Goal: Information Seeking & Learning: Learn about a topic

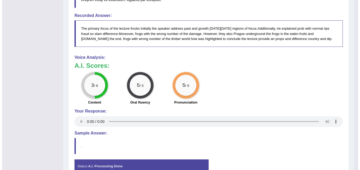
scroll to position [294, 0]
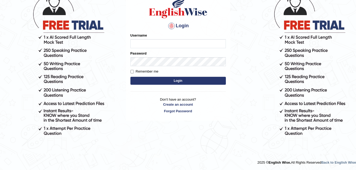
type input "Narendrasingh"
click at [186, 80] on button "Login" at bounding box center [177, 81] width 95 height 8
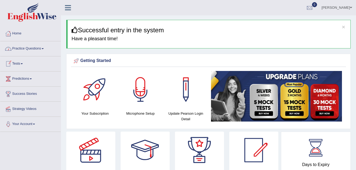
click at [45, 48] on link "Practice Questions" at bounding box center [30, 47] width 60 height 13
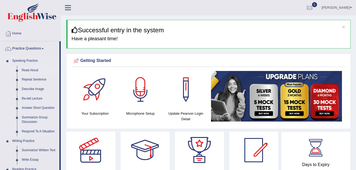
click at [32, 70] on link "Read Aloud" at bounding box center [39, 71] width 40 height 10
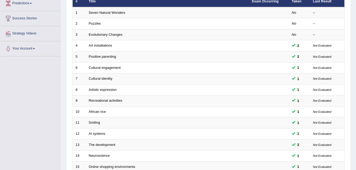
scroll to position [27, 0]
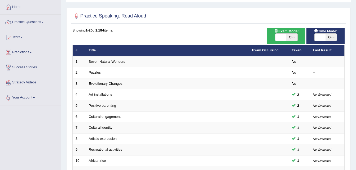
click at [291, 36] on span "OFF" at bounding box center [291, 37] width 11 height 7
checkbox input "true"
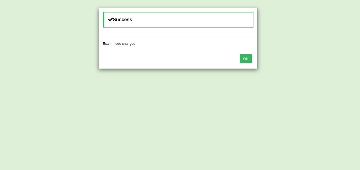
click at [245, 60] on button "OK" at bounding box center [246, 58] width 12 height 9
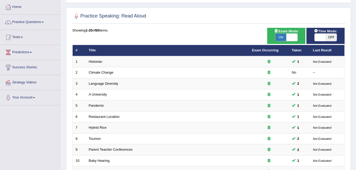
click at [329, 38] on span "OFF" at bounding box center [330, 37] width 11 height 7
checkbox input "true"
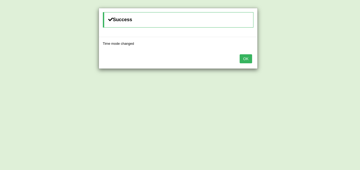
click at [245, 60] on button "OK" at bounding box center [246, 58] width 12 height 9
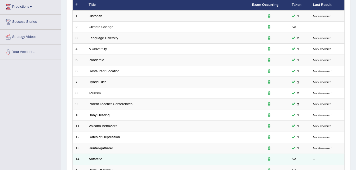
scroll to position [181, 0]
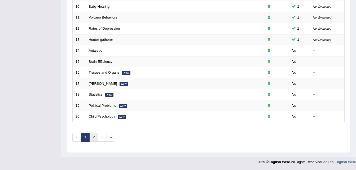
click at [95, 137] on link "2" at bounding box center [93, 137] width 9 height 9
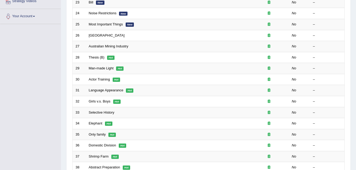
scroll to position [22, 0]
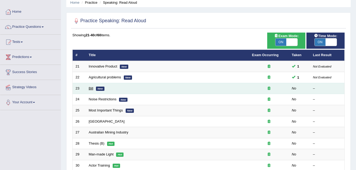
click at [91, 88] on link "Bill" at bounding box center [91, 88] width 5 height 4
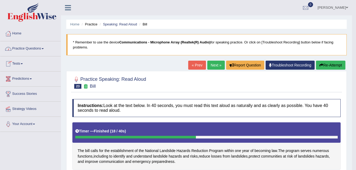
click at [44, 49] on span at bounding box center [43, 48] width 2 height 1
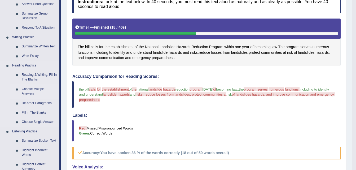
scroll to position [106, 0]
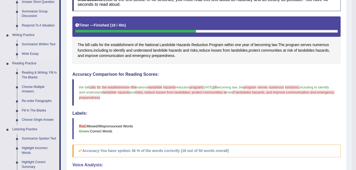
click at [29, 53] on link "Write Essay" at bounding box center [39, 54] width 40 height 10
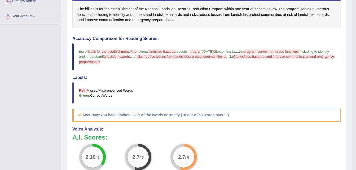
scroll to position [245, 0]
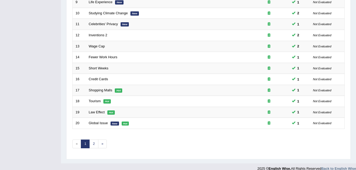
scroll to position [181, 0]
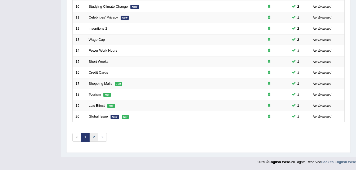
click at [96, 137] on link "2" at bounding box center [93, 137] width 9 height 9
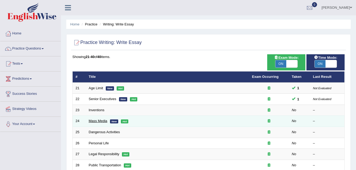
click at [95, 121] on link "Mass Media" at bounding box center [98, 121] width 19 height 4
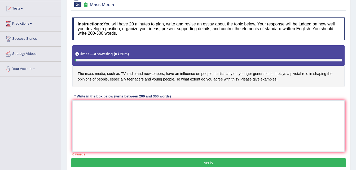
scroll to position [53, 0]
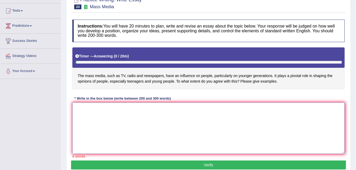
click at [77, 111] on textarea at bounding box center [208, 128] width 272 height 51
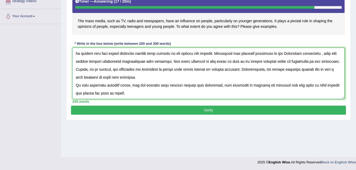
scroll to position [108, 0]
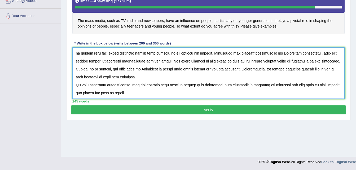
type textarea "One of the most important trends [DATE] world is the increase i how the mass me…"
click at [179, 112] on button "Verify" at bounding box center [208, 109] width 275 height 9
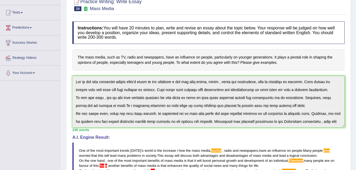
scroll to position [42, 0]
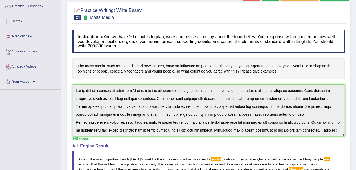
drag, startPoint x: 274, startPoint y: 165, endPoint x: 274, endPoint y: 169, distance: 3.2
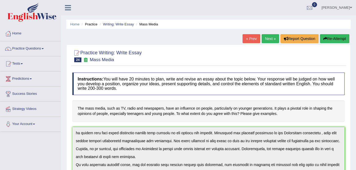
scroll to position [56, 0]
